Goal: Check status: Check status

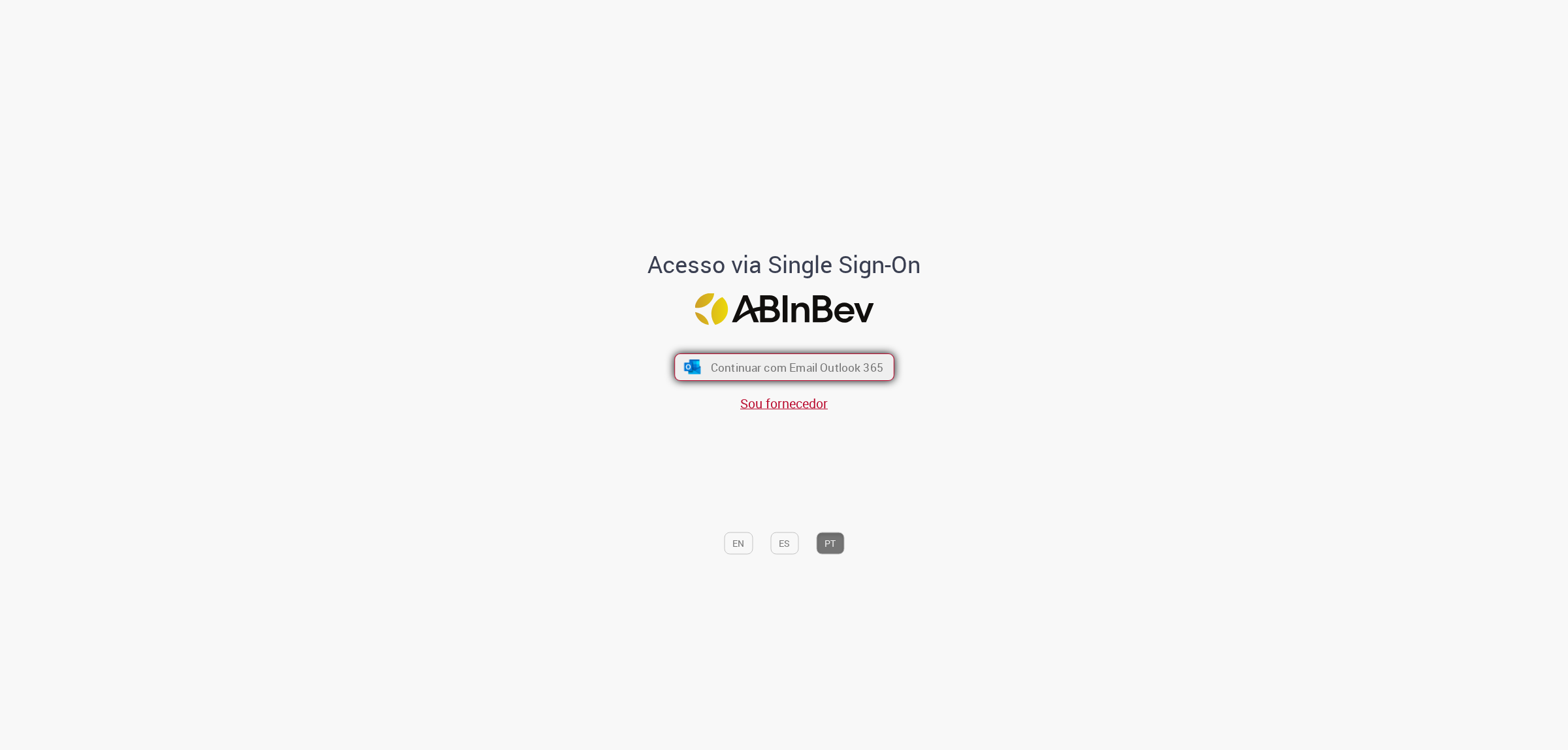
click at [750, 378] on button "Continuar com Email Outlook 365" at bounding box center [784, 367] width 220 height 27
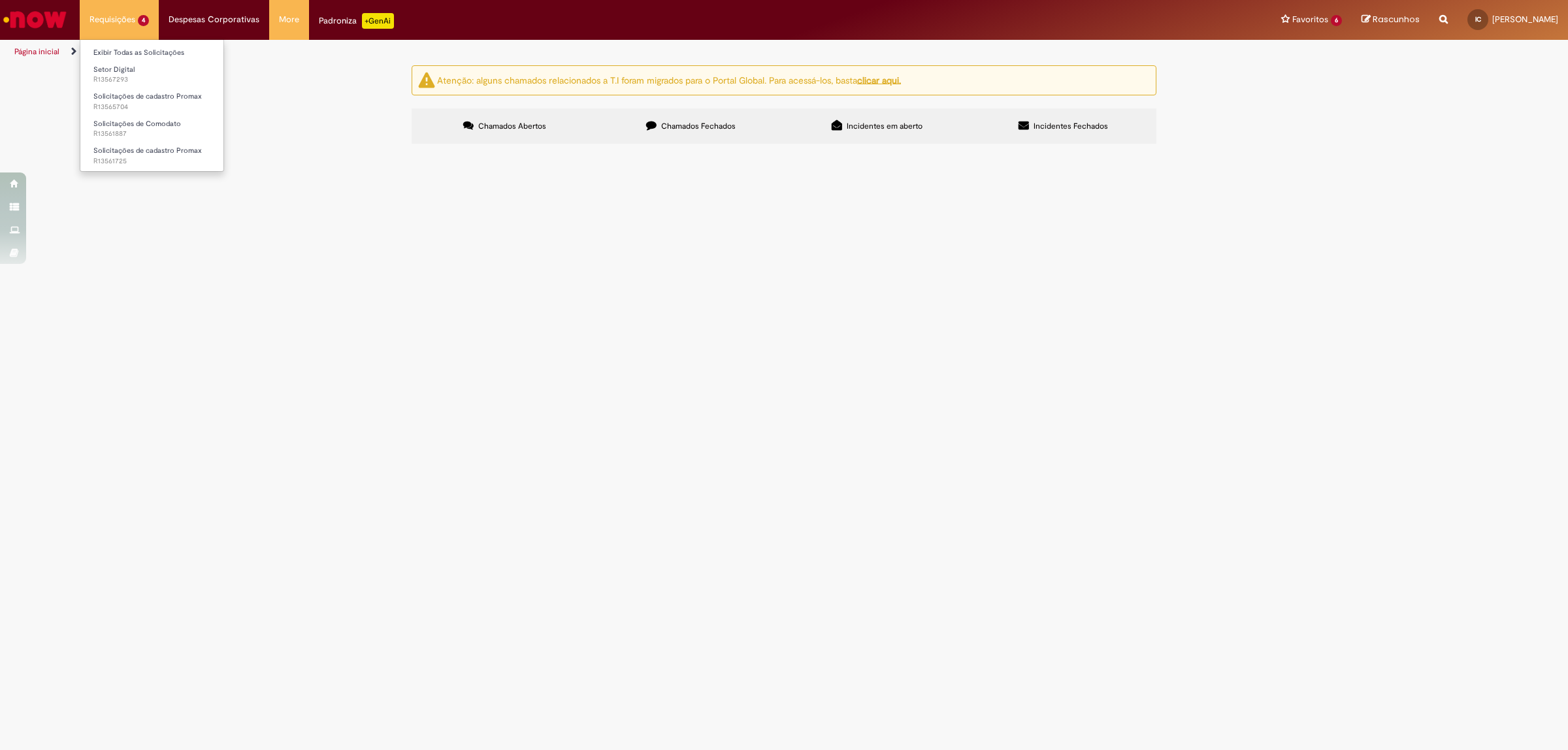
click at [129, 11] on li "Requisições 4 Exibir Todas as Solicitações Setor Digital R13567293 Solicitações…" at bounding box center [120, 19] width 79 height 39
click at [157, 99] on span "Solicitações de cadastro Promax" at bounding box center [147, 96] width 108 height 10
click at [469, 554] on main "Solicitações Atenção: alguns chamados relacionados a T.I foram migrados para o …" at bounding box center [784, 407] width 1568 height 685
